Goal: Task Accomplishment & Management: Complete application form

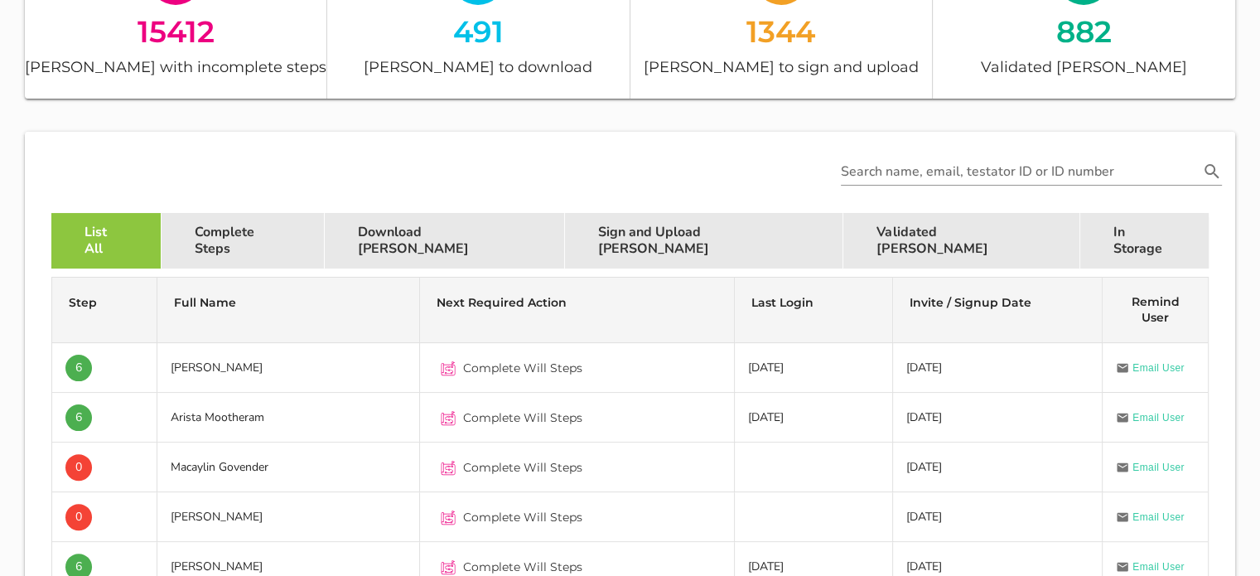
scroll to position [338, 0]
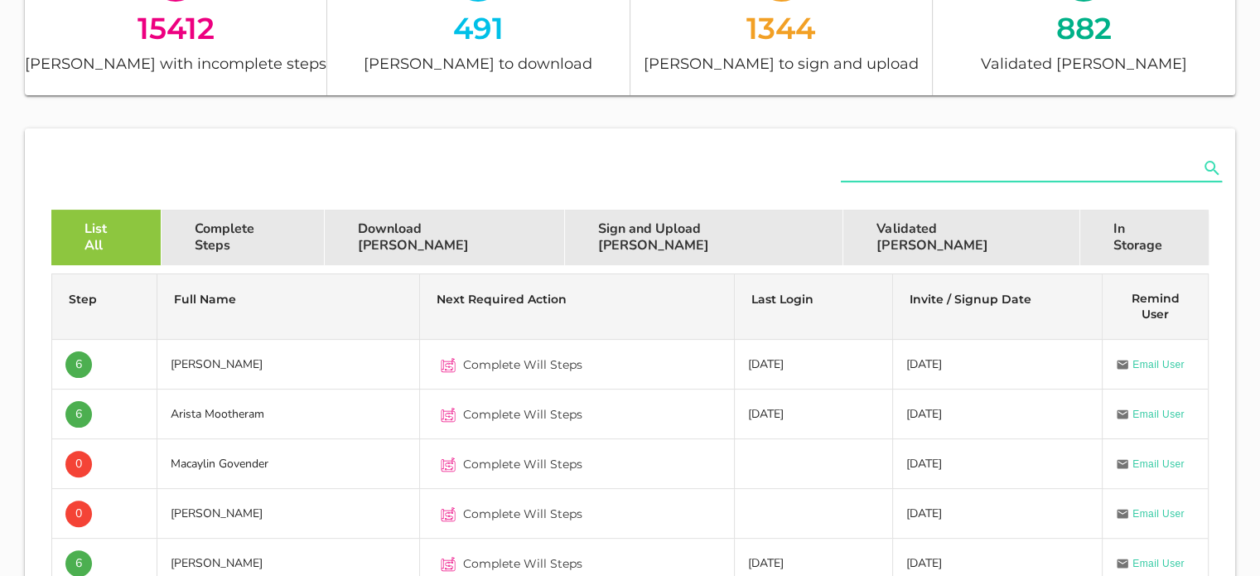
click at [874, 173] on input "text" at bounding box center [1020, 168] width 358 height 27
paste input "[PERSON_NAME][EMAIL_ADDRESS][DOMAIN_NAME]"
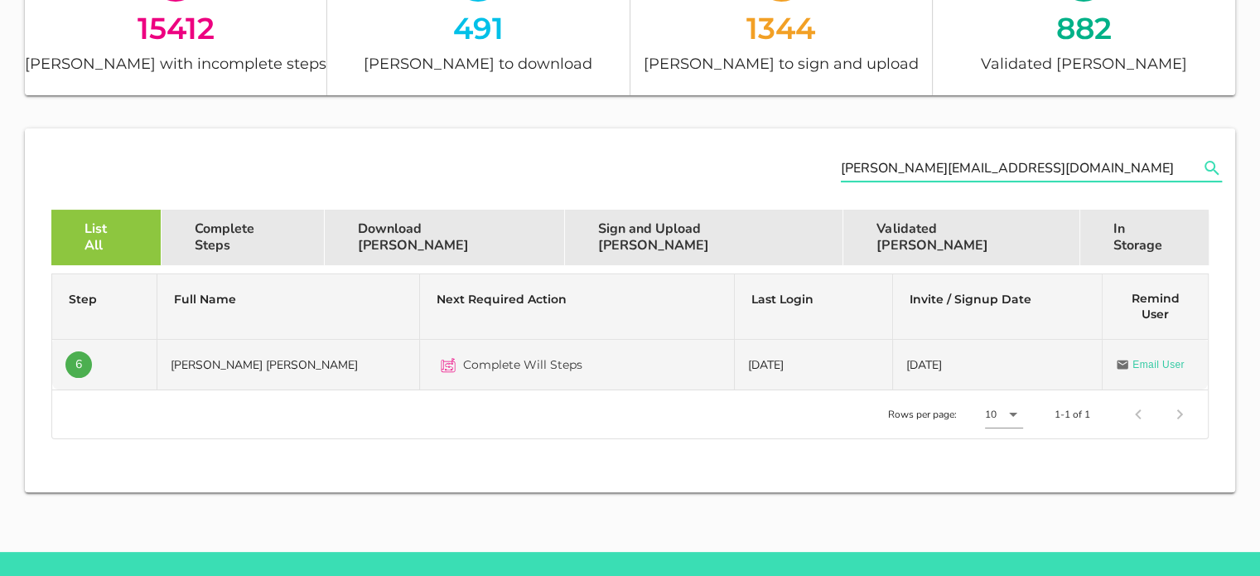
type input "[PERSON_NAME][EMAIL_ADDRESS][DOMAIN_NAME]"
click at [255, 370] on td "[PERSON_NAME] [PERSON_NAME]" at bounding box center [288, 365] width 263 height 50
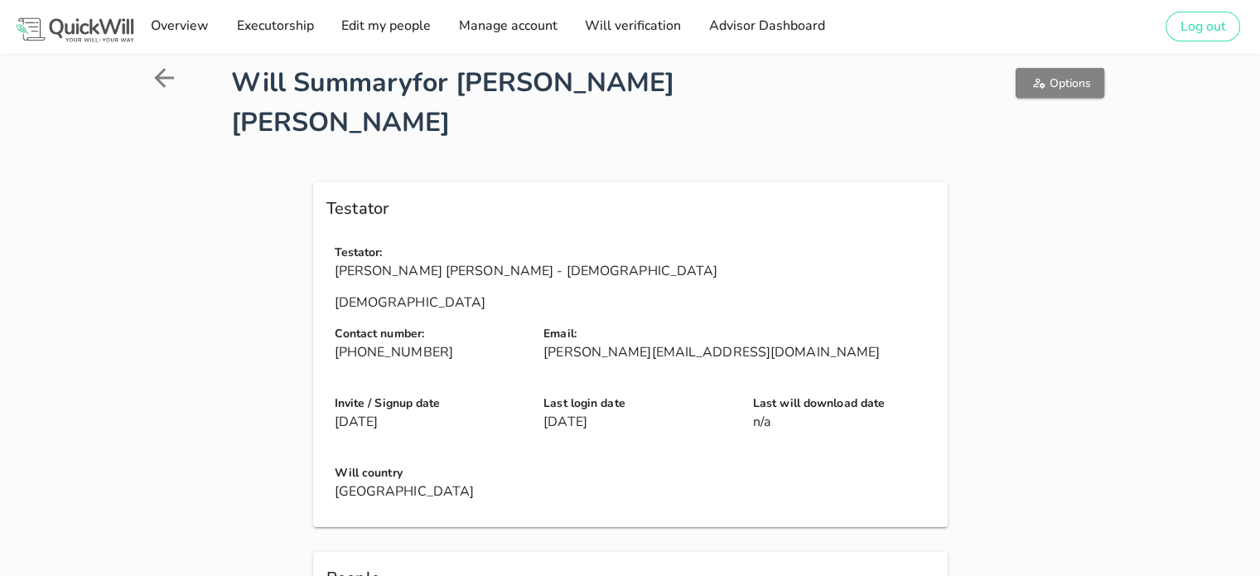
click at [1045, 93] on button "Options" at bounding box center [1060, 83] width 89 height 30
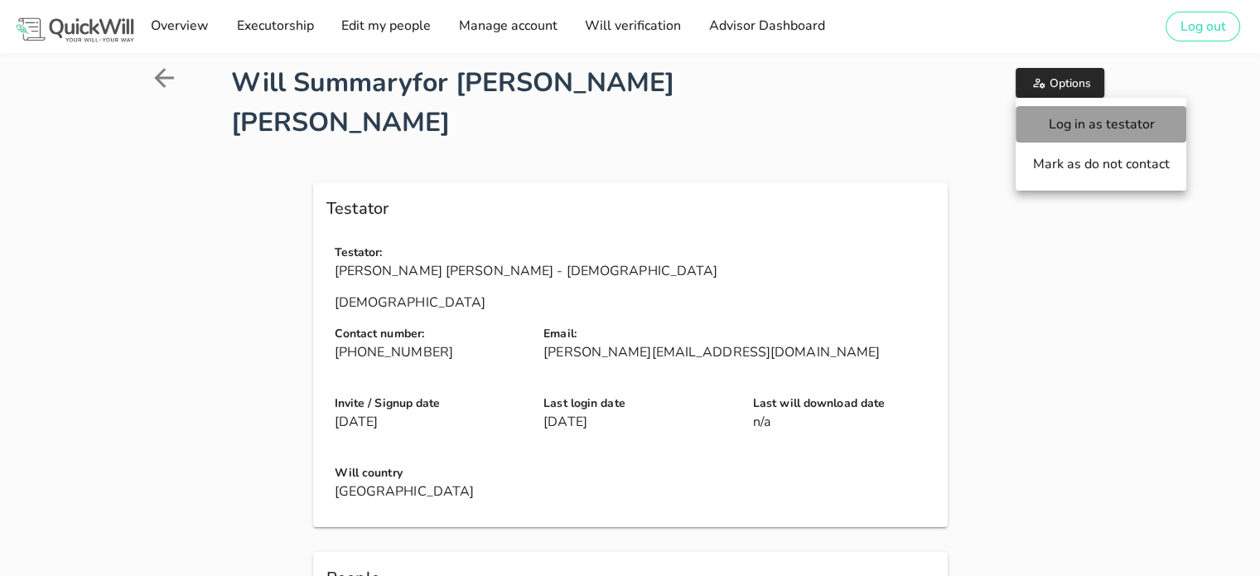
click at [1080, 126] on span "Log in as testator" at bounding box center [1101, 124] width 138 height 18
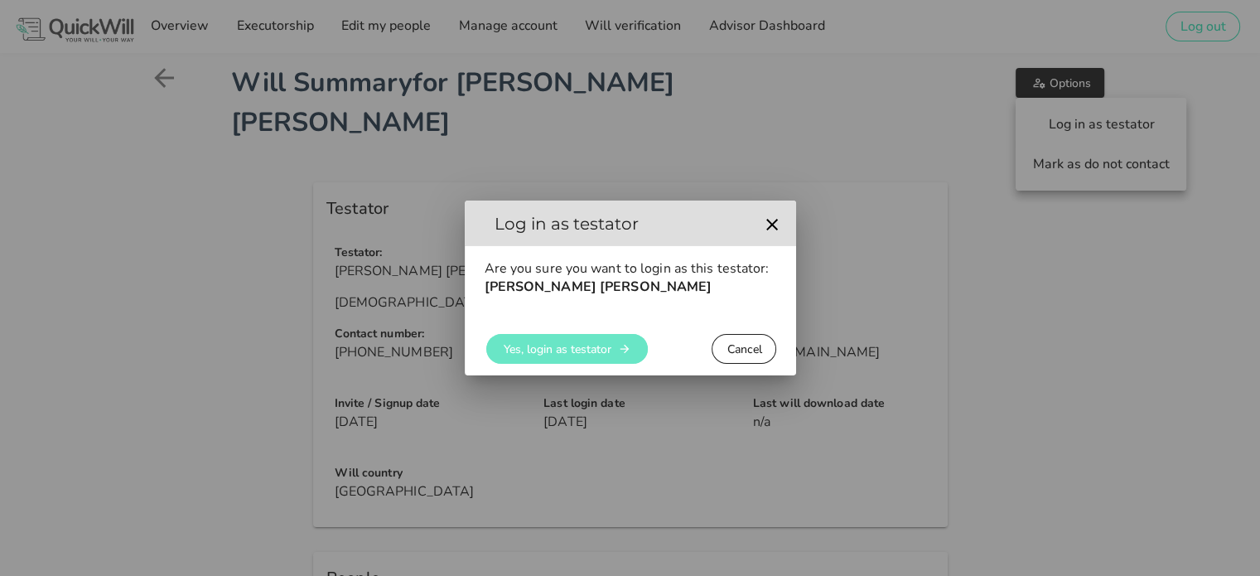
click at [619, 350] on icon "button" at bounding box center [624, 348] width 13 height 13
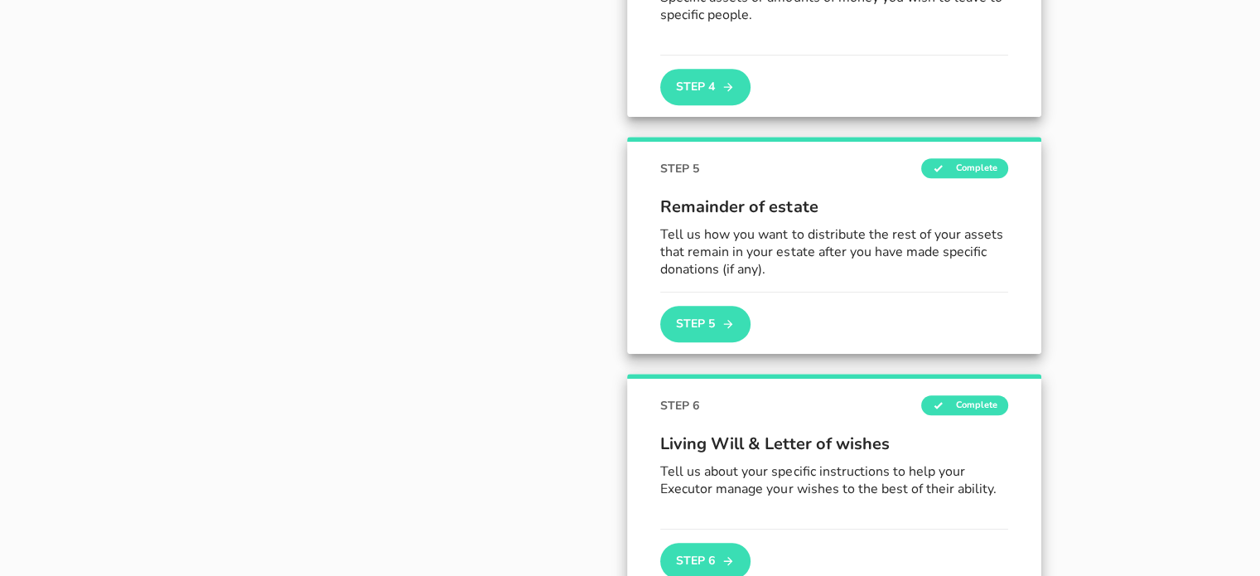
scroll to position [1279, 0]
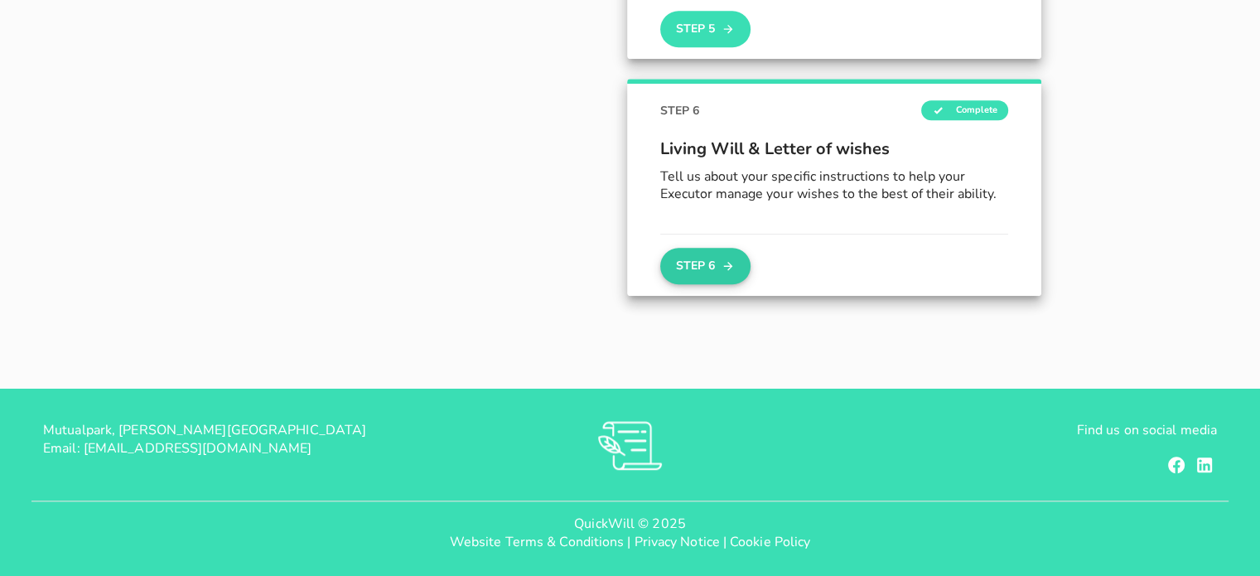
click at [709, 265] on button "Step 6" at bounding box center [704, 266] width 89 height 36
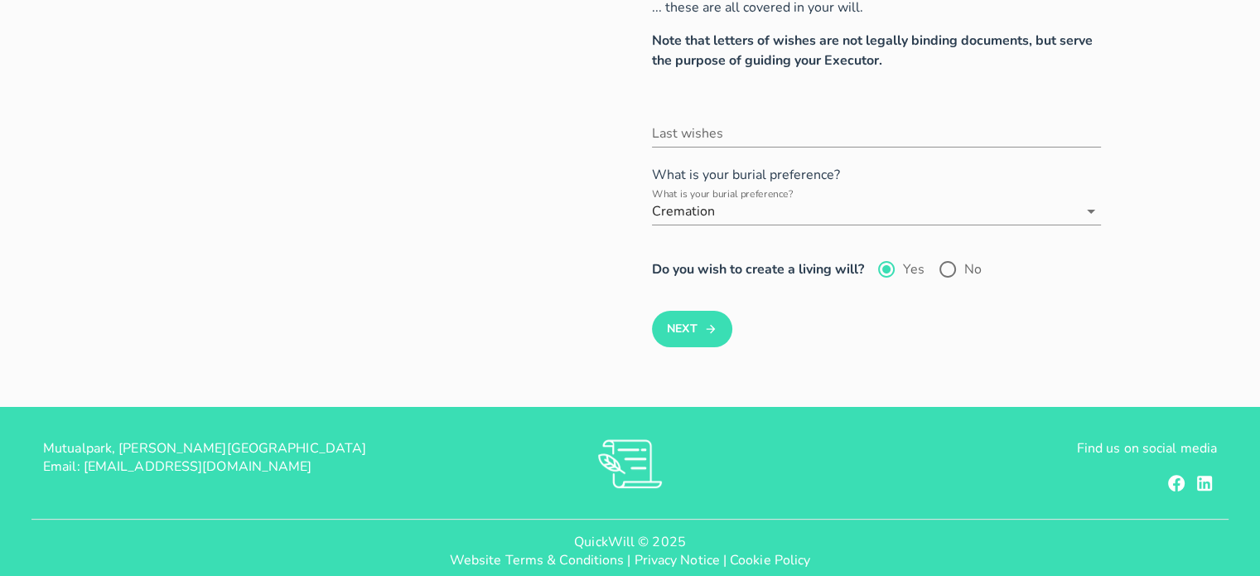
scroll to position [418, 0]
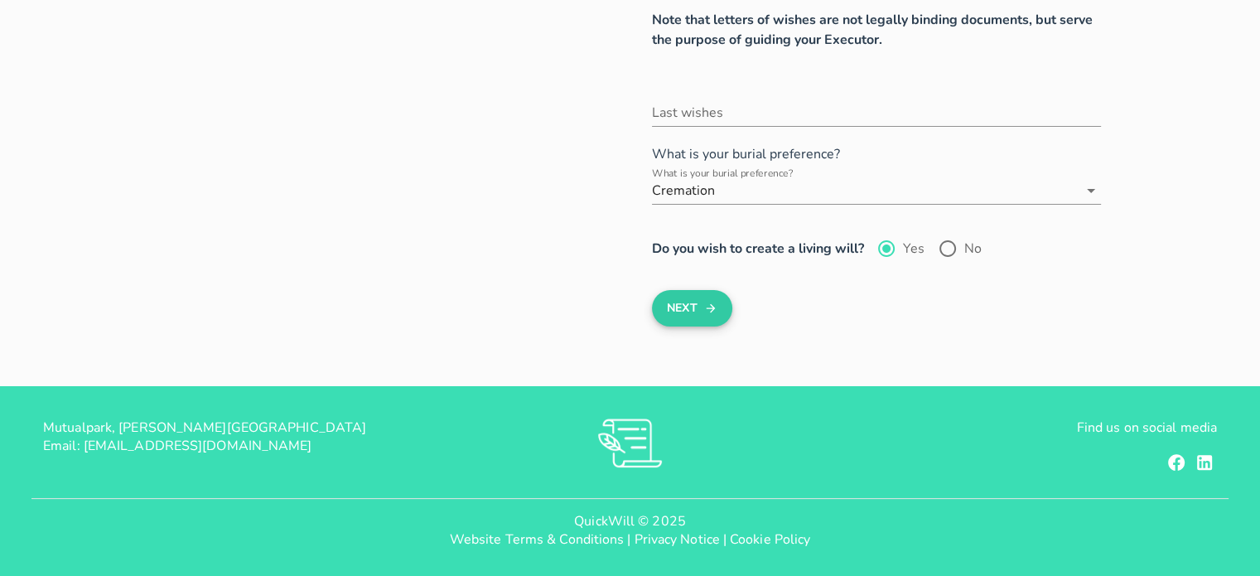
click at [707, 312] on icon "submit" at bounding box center [710, 308] width 13 height 20
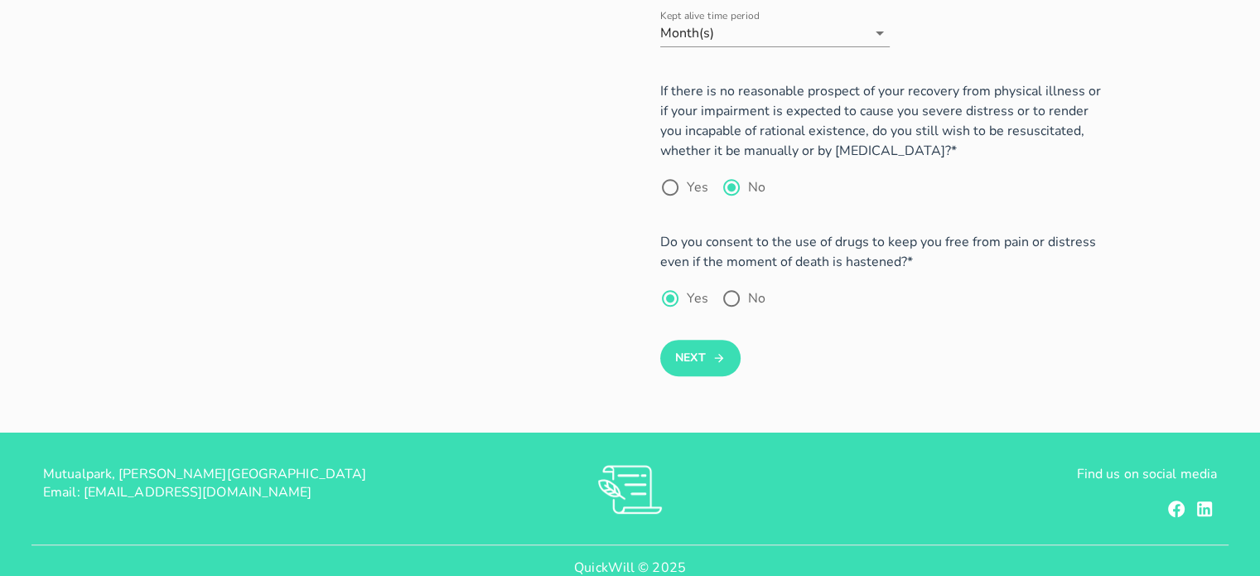
scroll to position [683, 0]
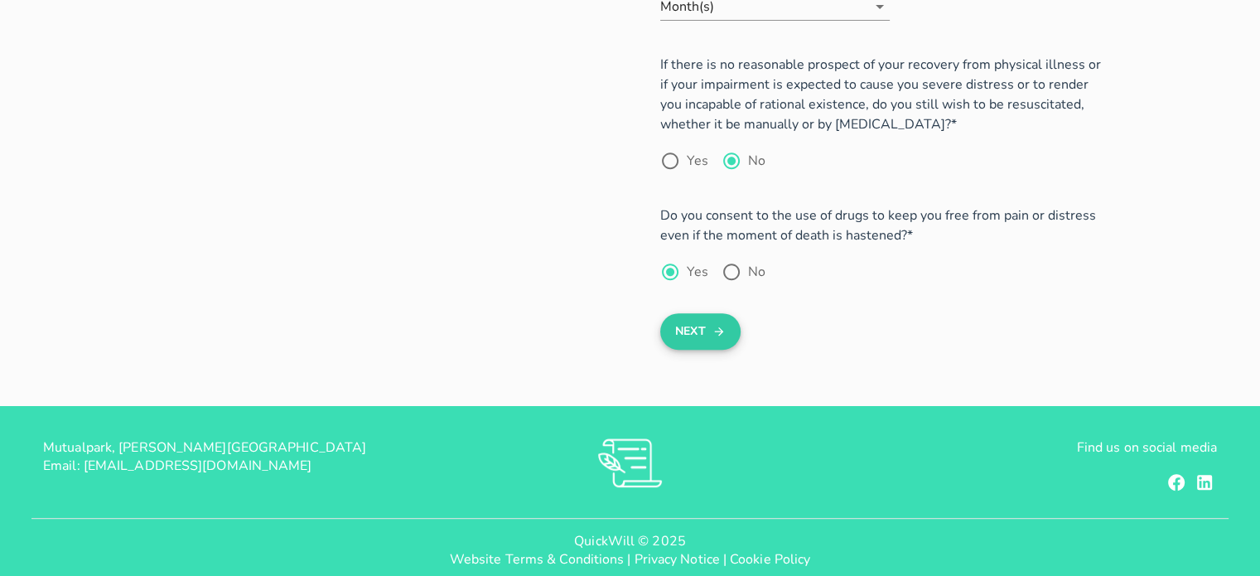
click at [683, 313] on button "Next" at bounding box center [700, 331] width 80 height 36
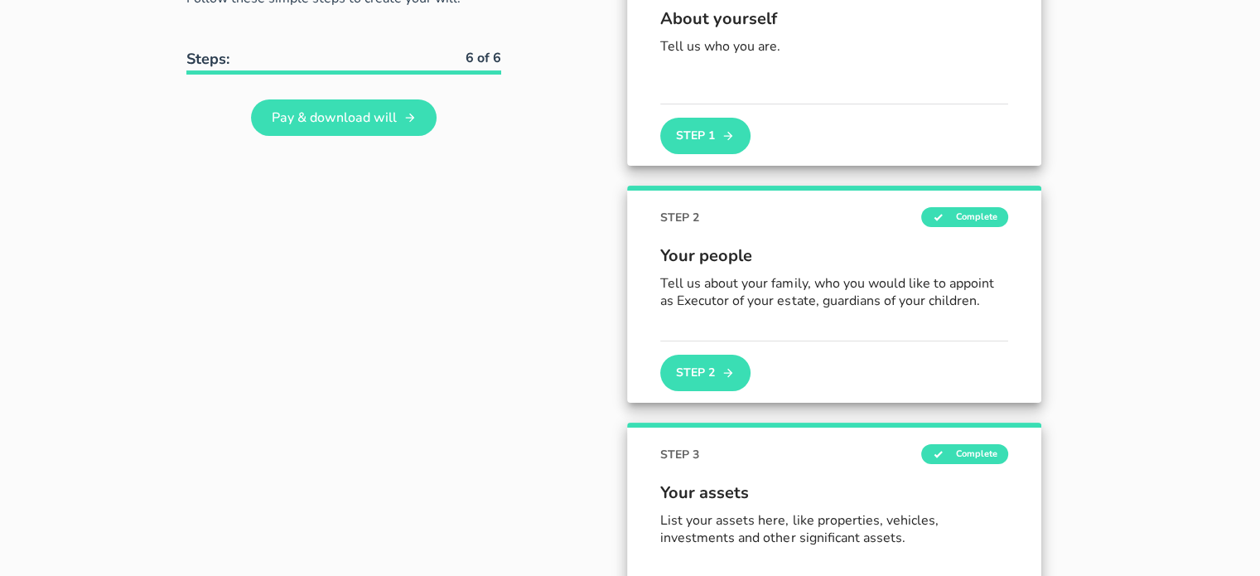
scroll to position [199, 0]
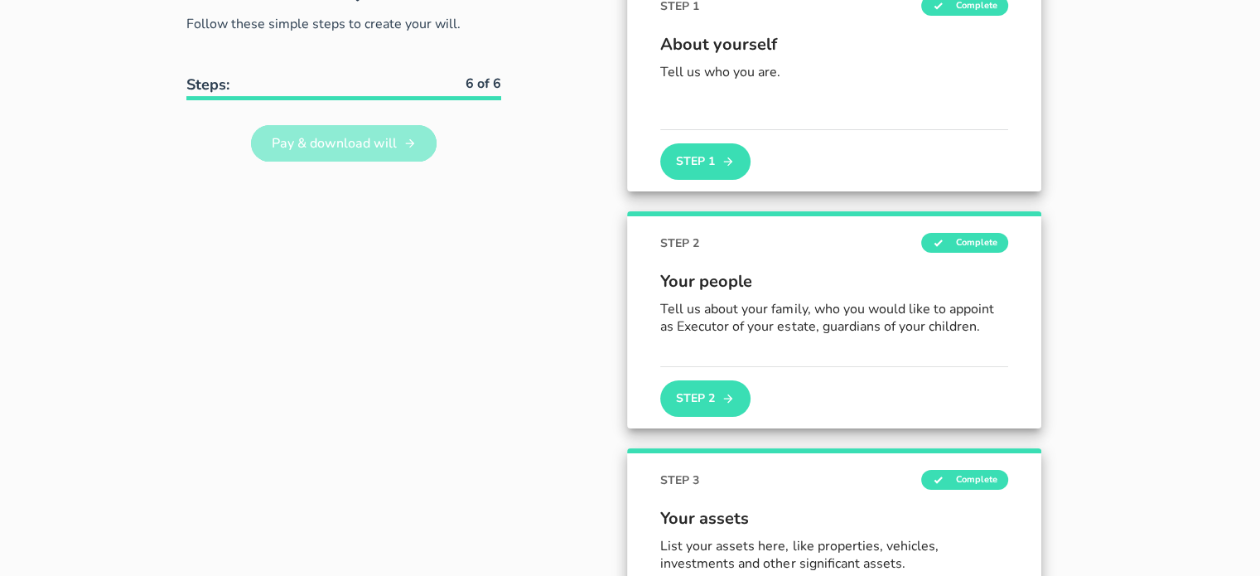
click at [353, 147] on span "Pay & download will" at bounding box center [334, 143] width 126 height 18
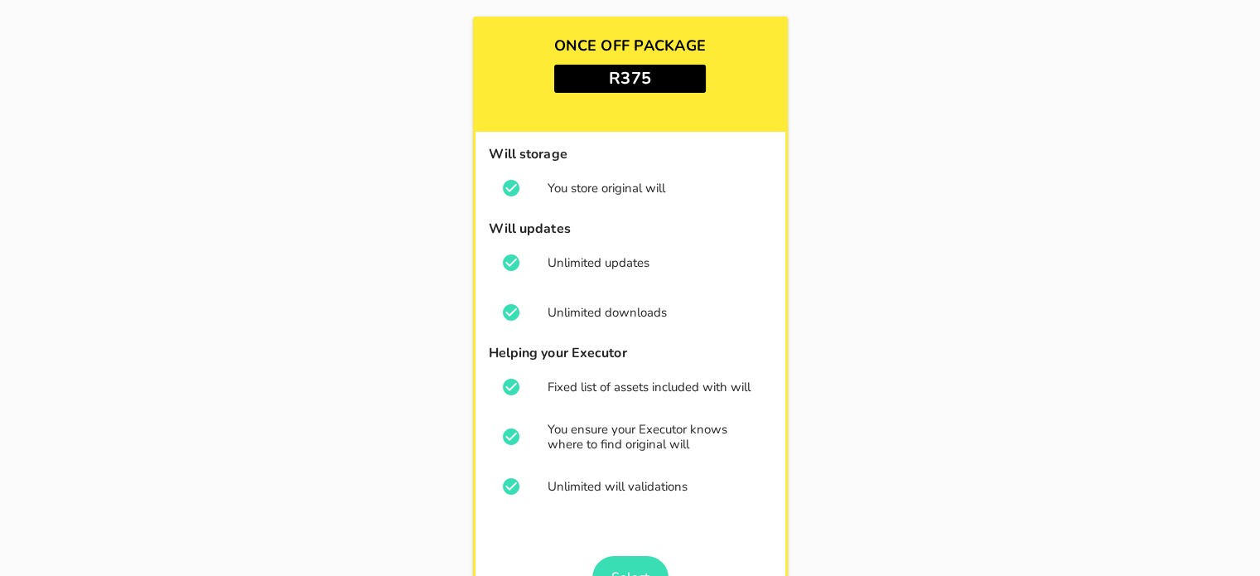
scroll to position [167, 0]
click at [1003, 185] on div "ONCE OFF PACKAGE R375 Will storage You store original will Will updates Unlimit…" at bounding box center [630, 327] width 962 height 622
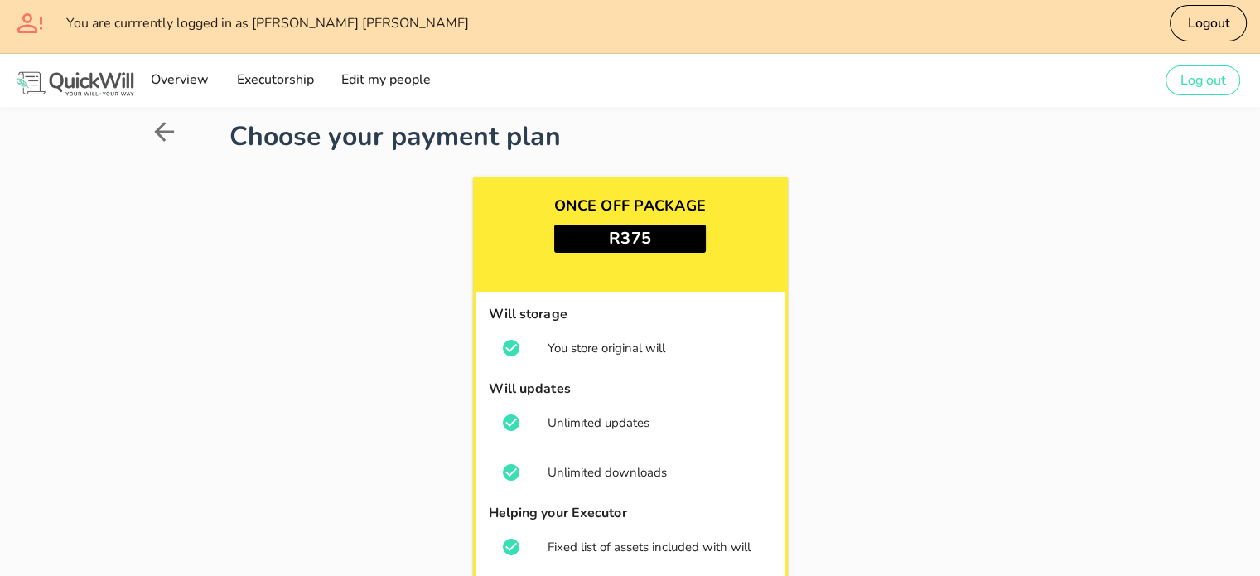
scroll to position [2, 0]
